Goal: Register for event/course

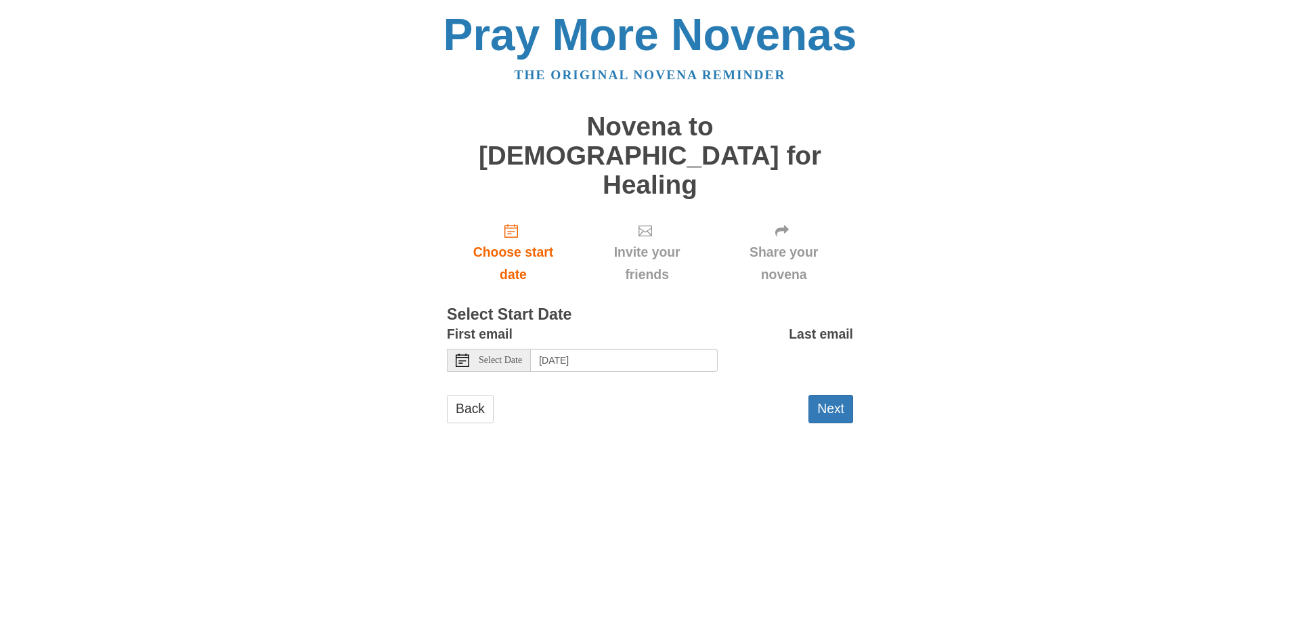
click at [460, 353] on icon at bounding box center [463, 360] width 14 height 14
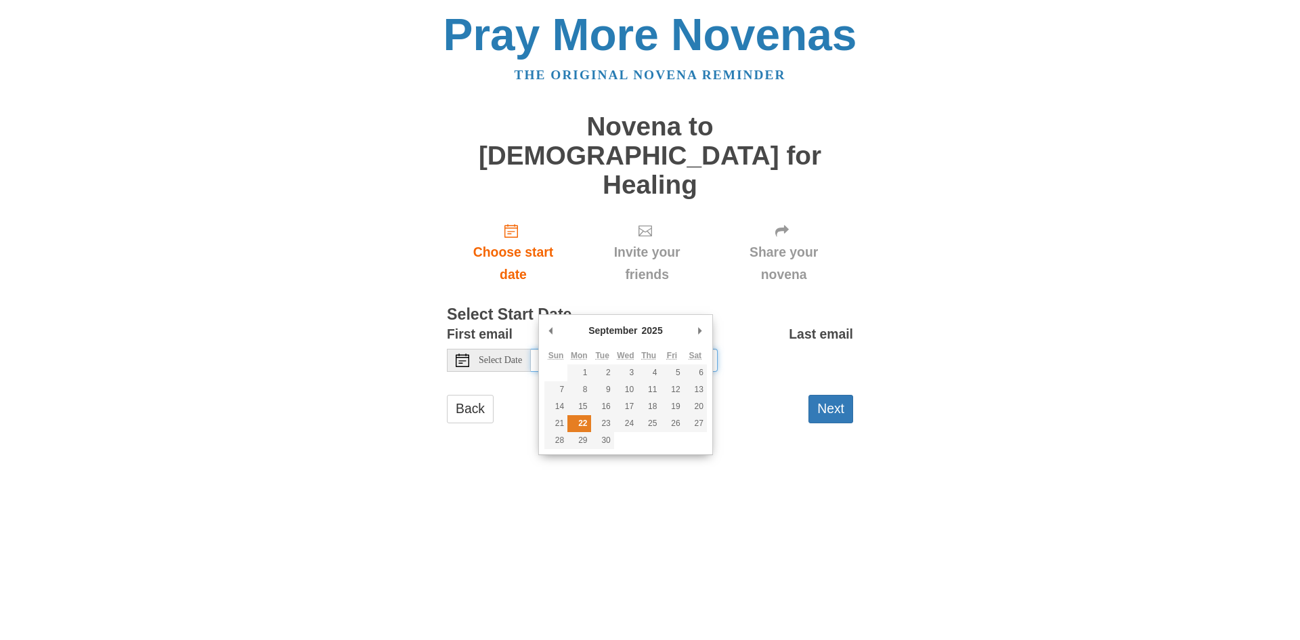
type input "Monday, September 22nd"
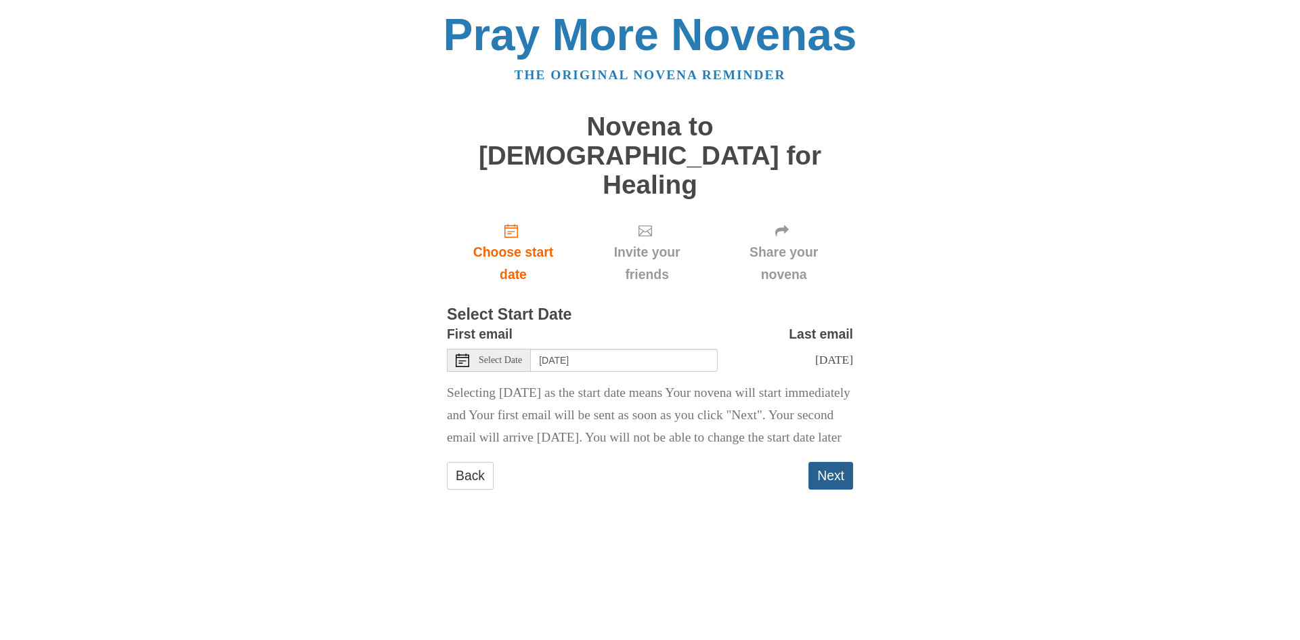
click at [823, 462] on button "Next" at bounding box center [830, 476] width 45 height 28
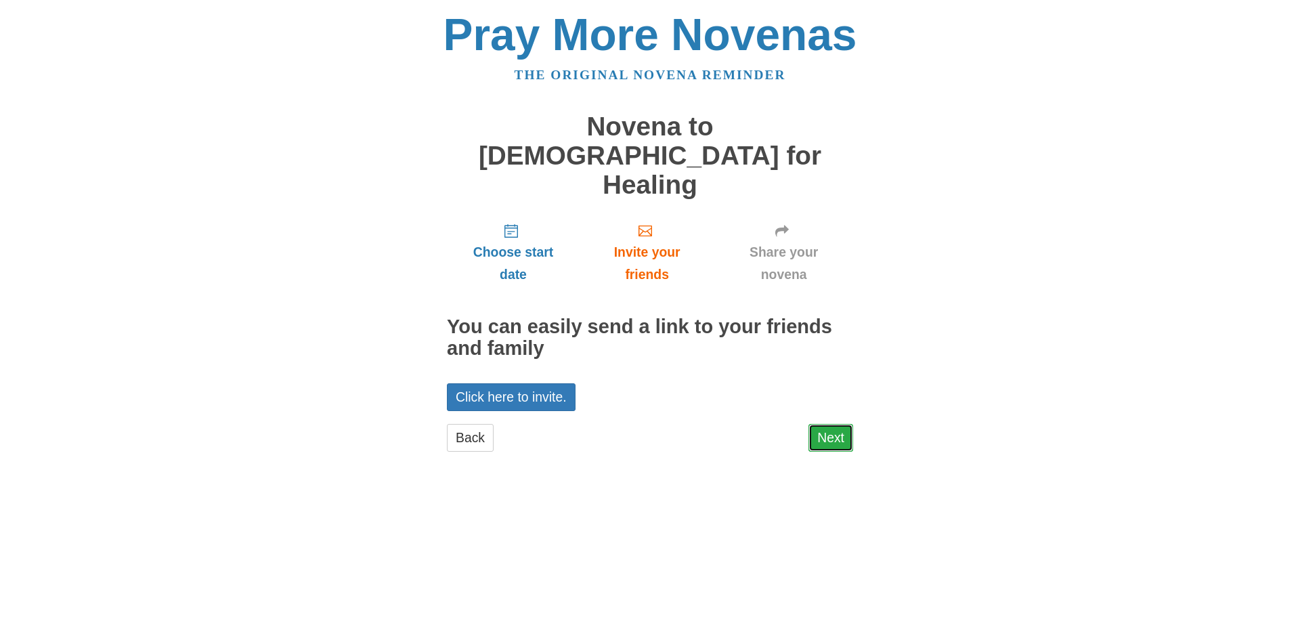
click at [830, 424] on link "Next" at bounding box center [830, 438] width 45 height 28
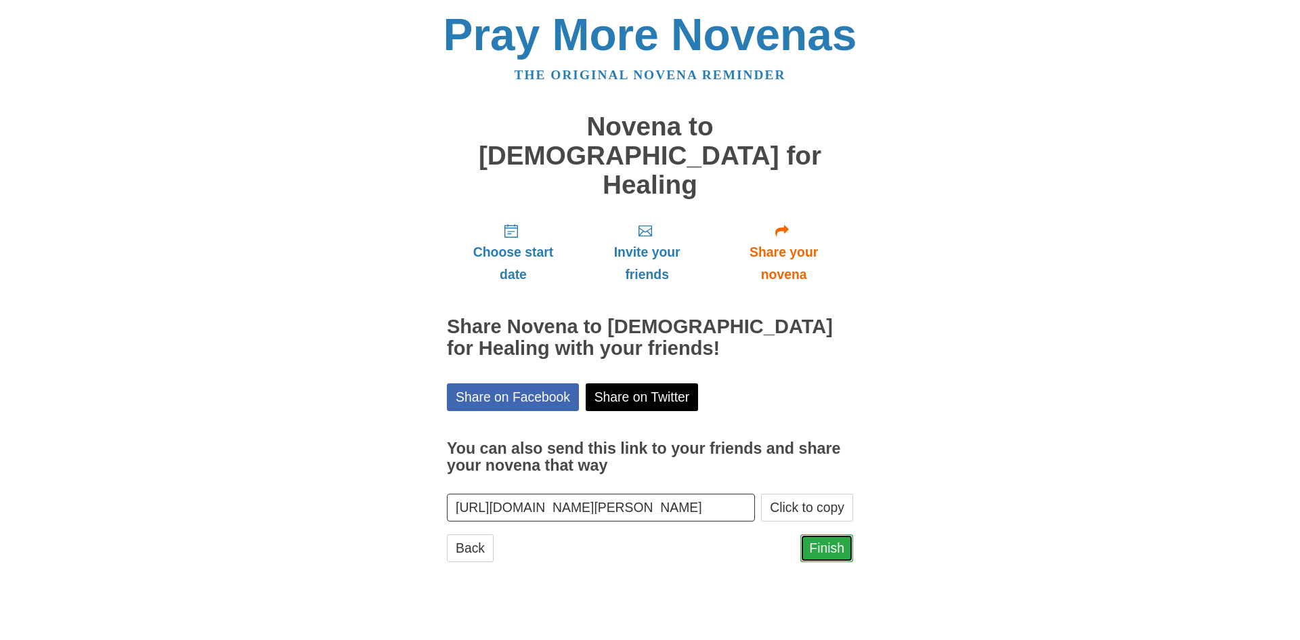
click at [816, 534] on link "Finish" at bounding box center [826, 548] width 53 height 28
